Goal: Obtain resource: Download file/media

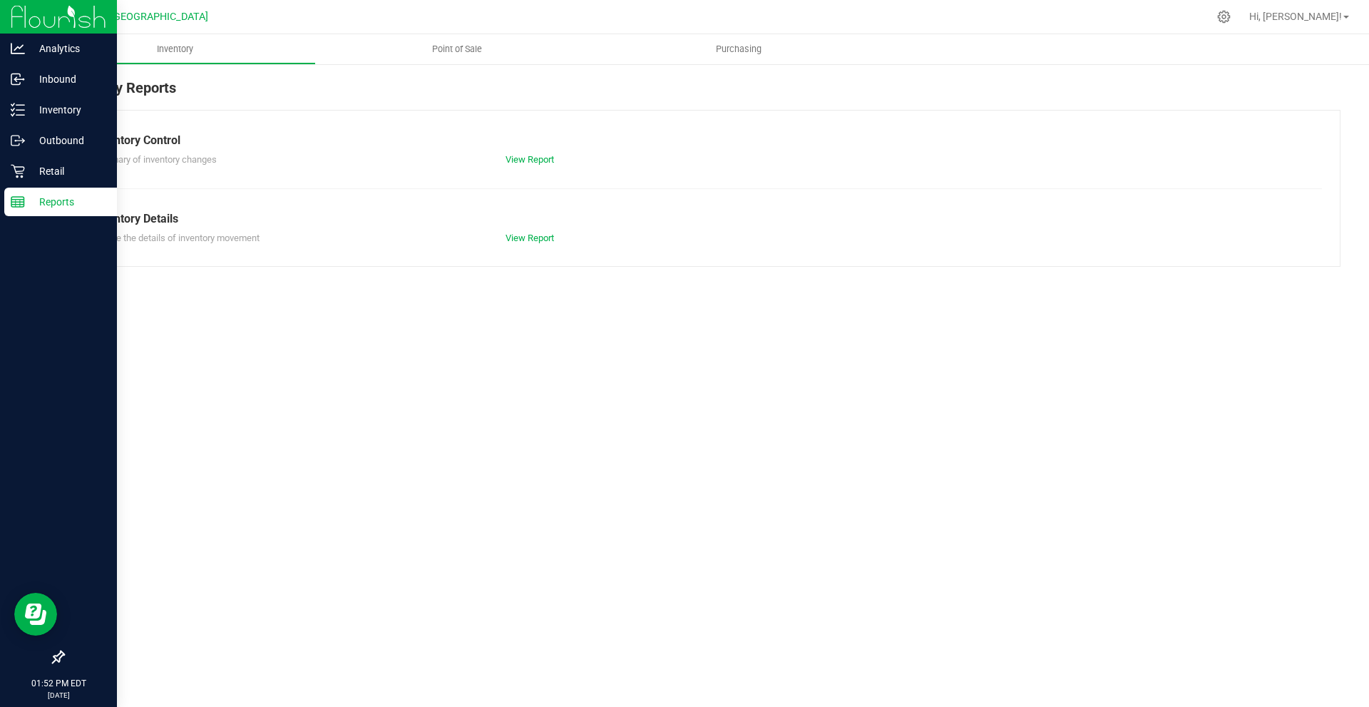
click at [24, 203] on icon at bounding box center [18, 202] width 14 height 14
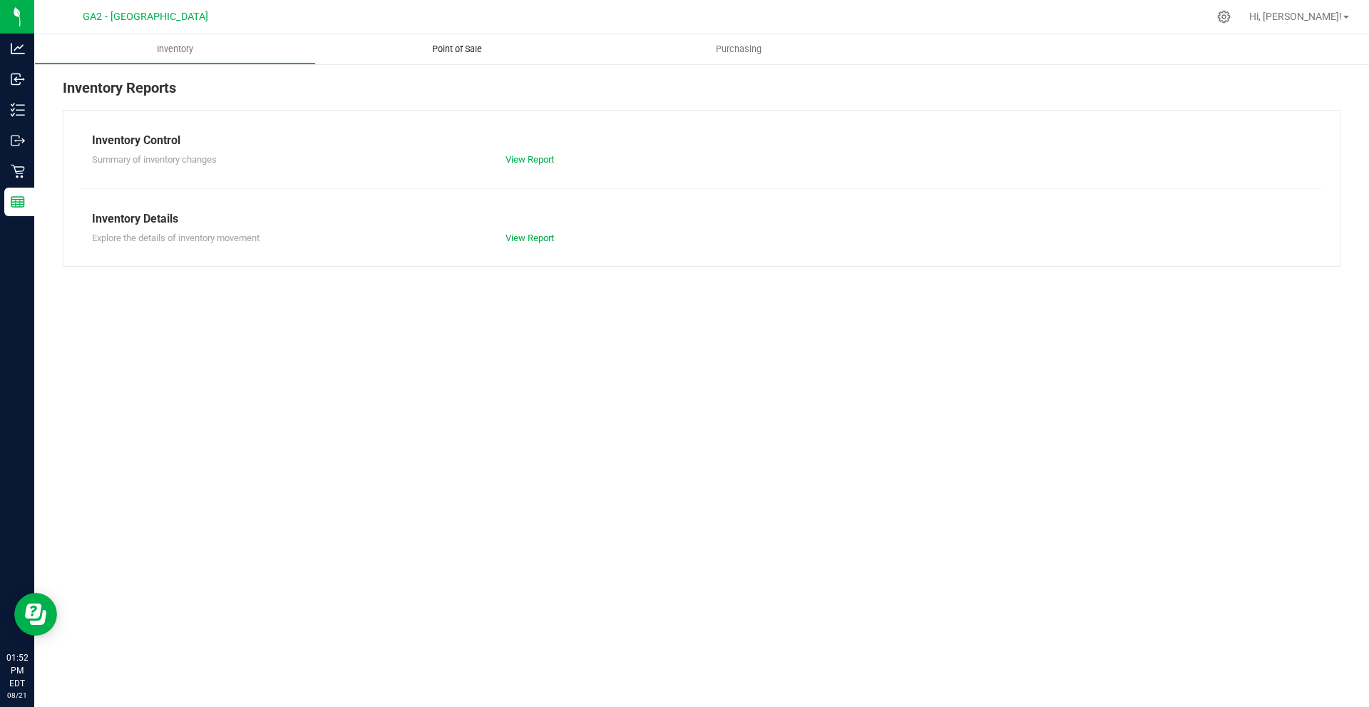
click at [444, 44] on span "Point of Sale" at bounding box center [457, 49] width 88 height 13
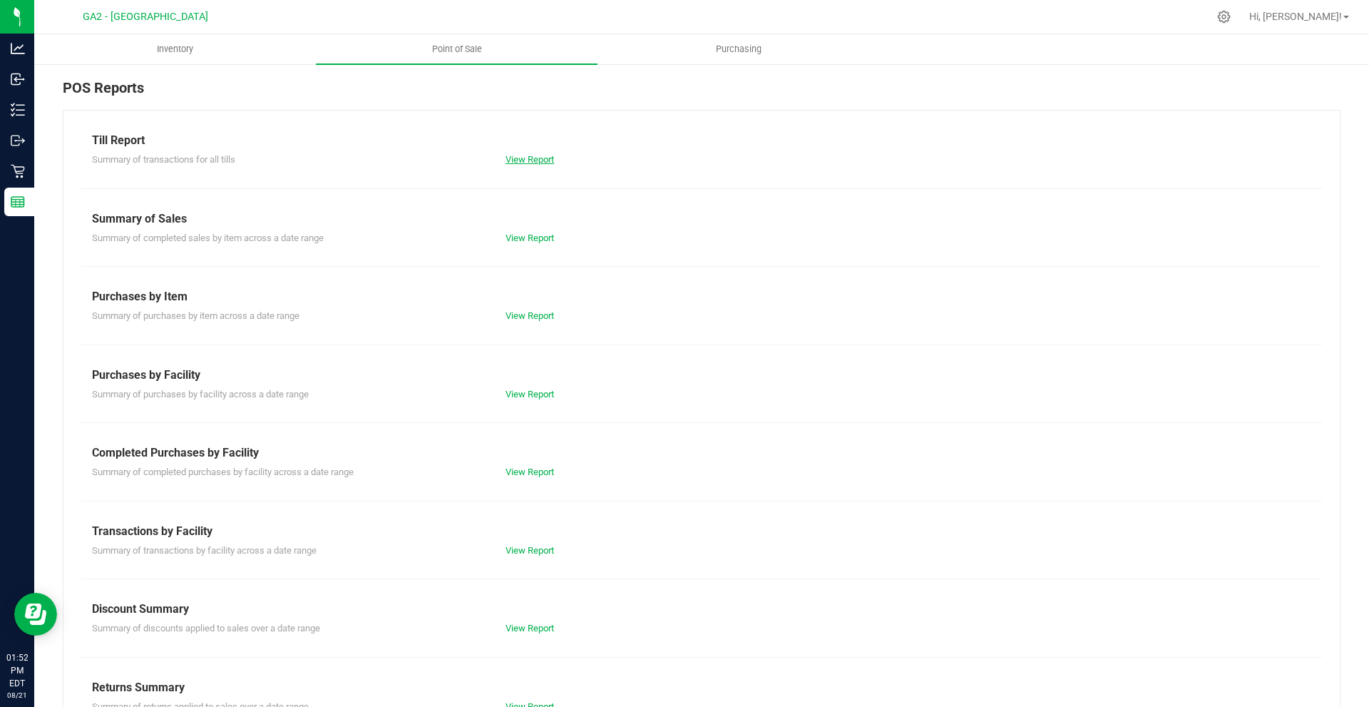
click at [526, 155] on link "View Report" at bounding box center [530, 159] width 48 height 11
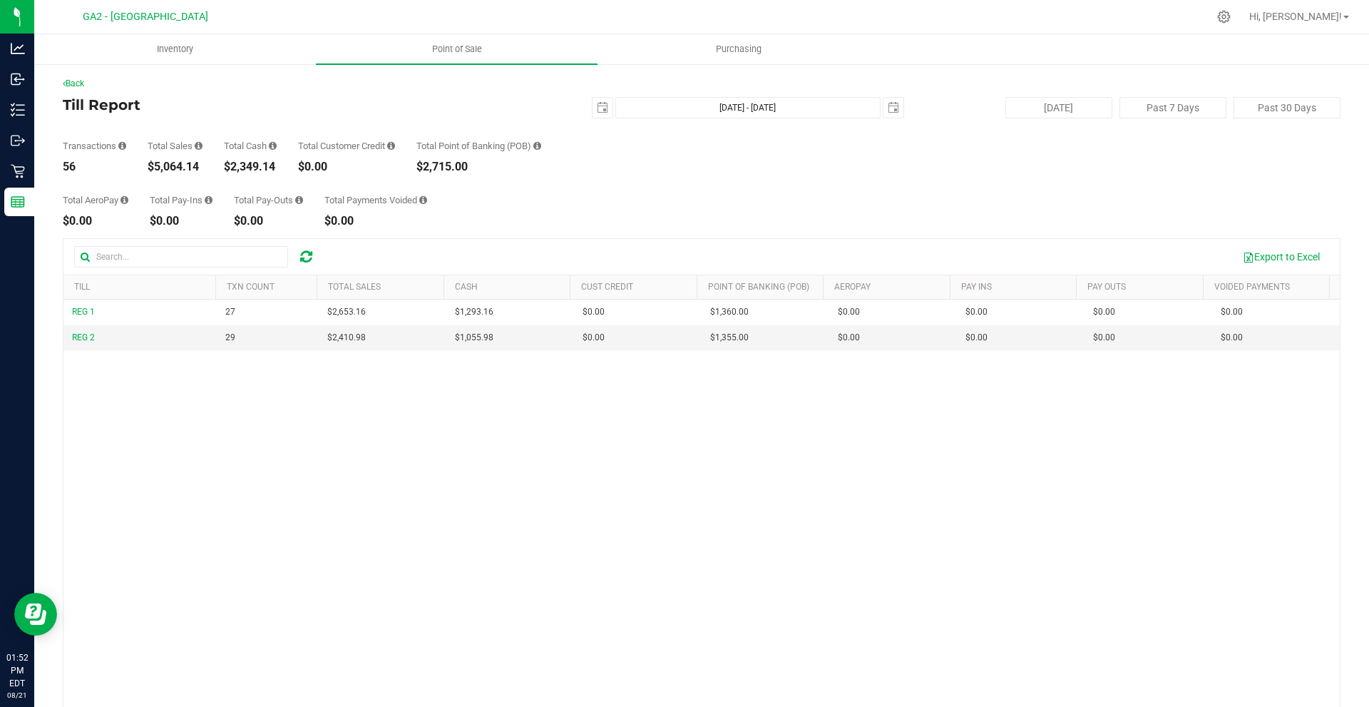
click at [486, 240] on div "Export to Excel" at bounding box center [701, 257] width 1277 height 36
click at [513, 240] on div "Export to Excel" at bounding box center [701, 257] width 1277 height 36
